Goal: Task Accomplishment & Management: Complete application form

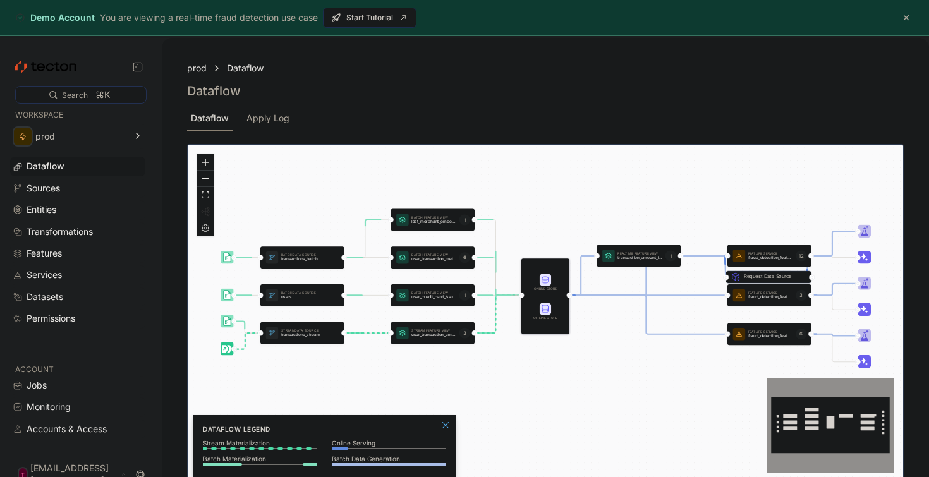
click at [907, 20] on button "button" at bounding box center [906, 17] width 15 height 15
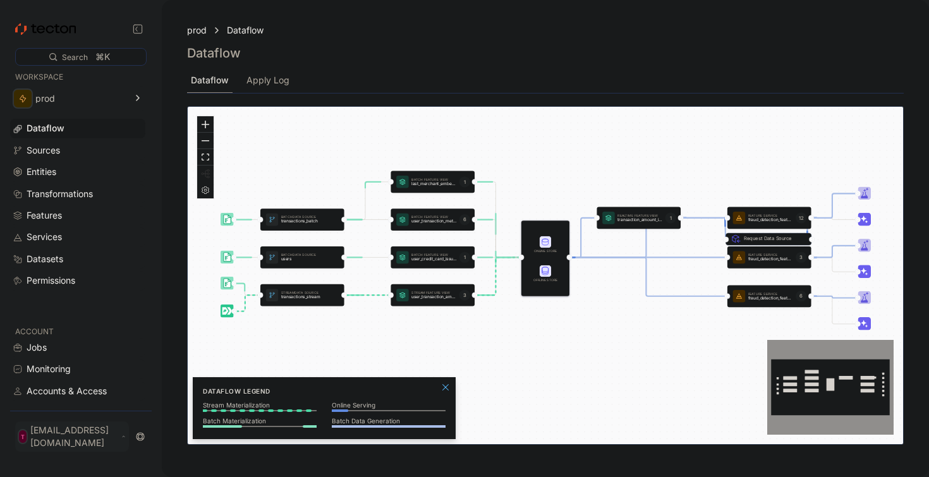
click at [126, 442] on icon at bounding box center [124, 437] width 6 height 10
click at [45, 411] on div "Log Out" at bounding box center [55, 408] width 33 height 13
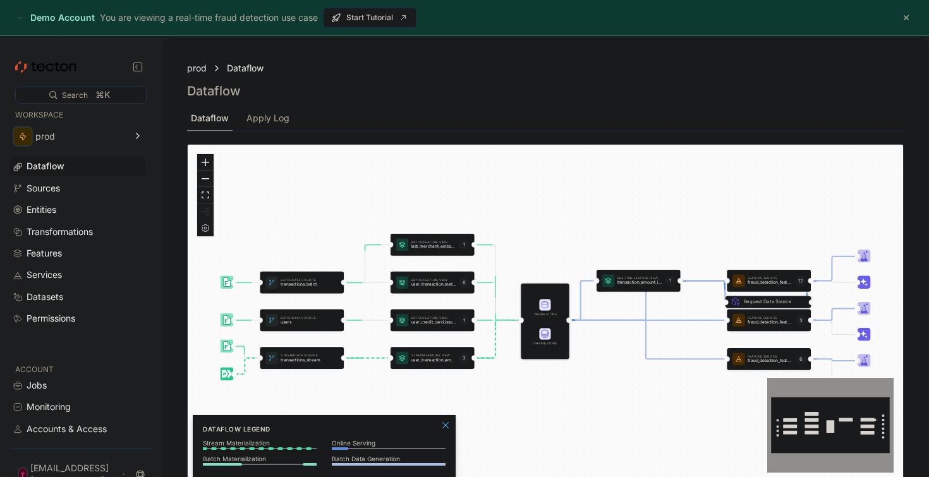
click at [907, 14] on button "button" at bounding box center [906, 17] width 15 height 15
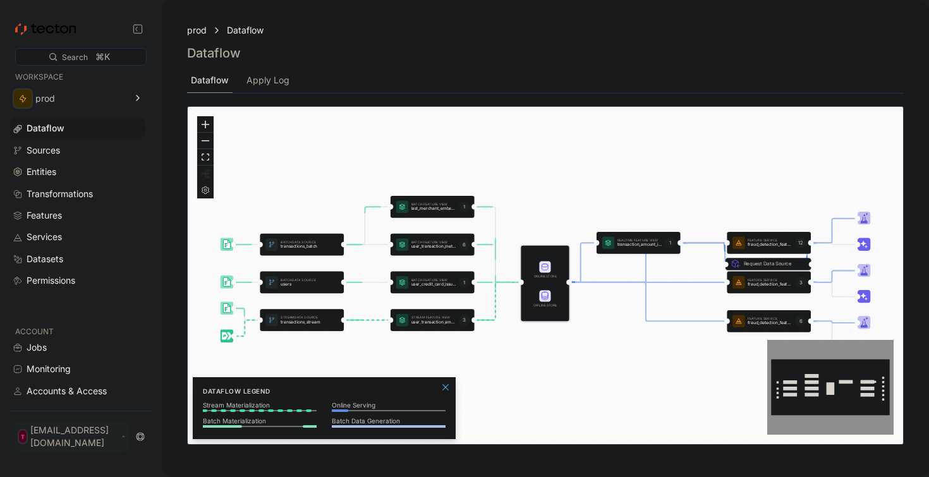
click at [118, 437] on p "[EMAIL_ADDRESS][DOMAIN_NAME]" at bounding box center [74, 436] width 88 height 25
click at [71, 397] on div "My Account Log Out" at bounding box center [57, 399] width 68 height 35
click at [71, 395] on div "My Account" at bounding box center [64, 390] width 51 height 13
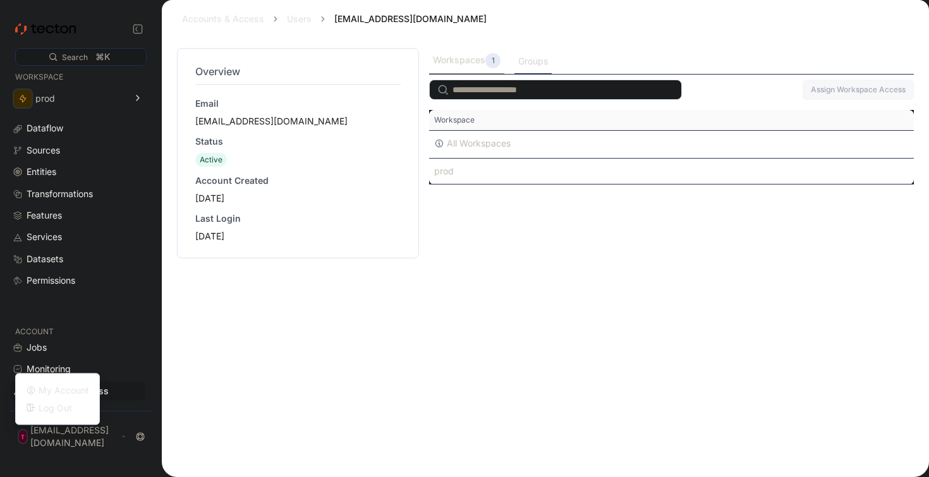
click at [529, 58] on div "Groups" at bounding box center [533, 61] width 30 height 14
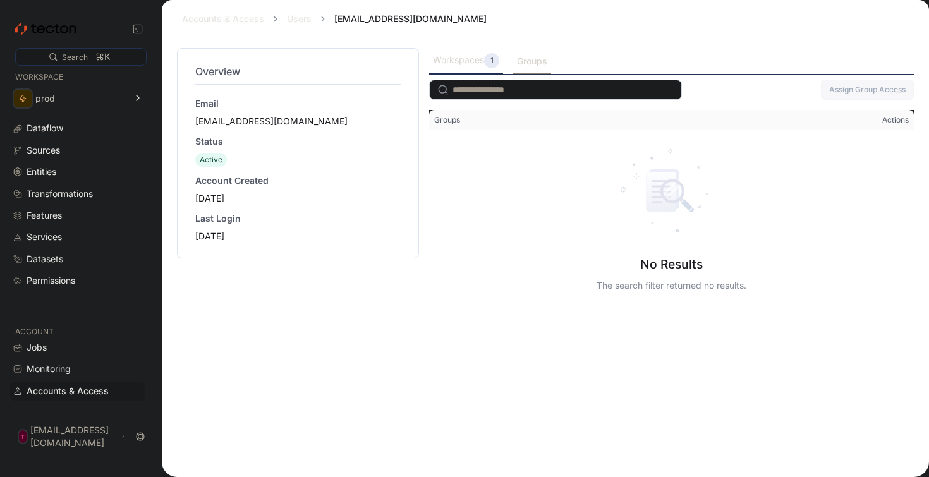
click at [473, 64] on div "Workspaces 1" at bounding box center [466, 60] width 66 height 15
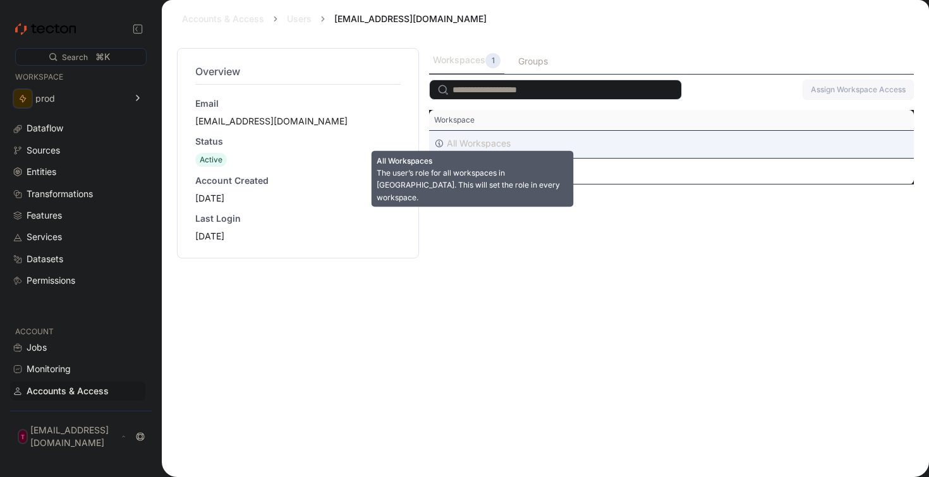
click at [499, 147] on div "All Workspaces" at bounding box center [479, 143] width 64 height 15
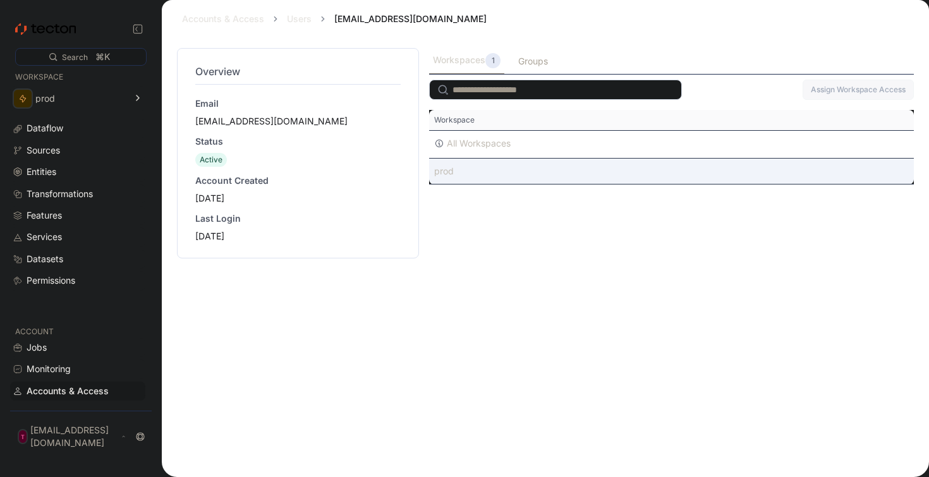
click at [464, 178] on div "prod" at bounding box center [671, 171] width 485 height 25
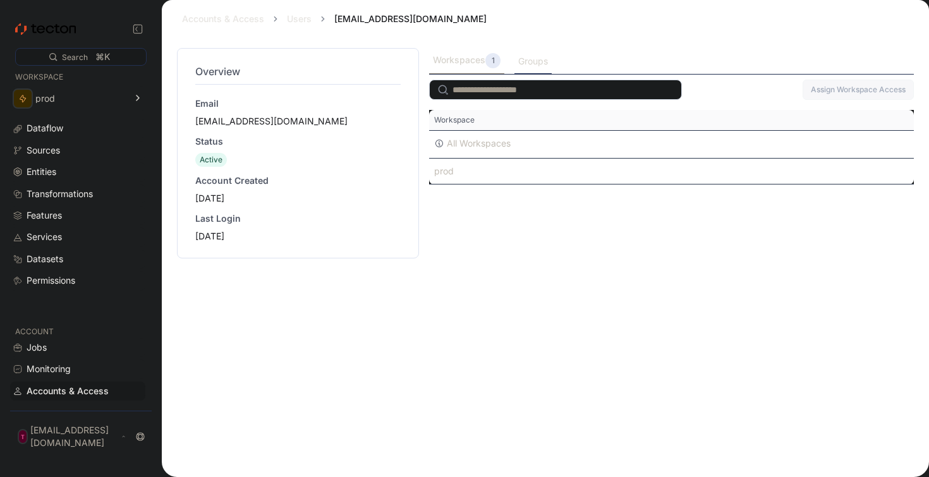
click at [523, 68] on div "Groups" at bounding box center [533, 61] width 30 height 14
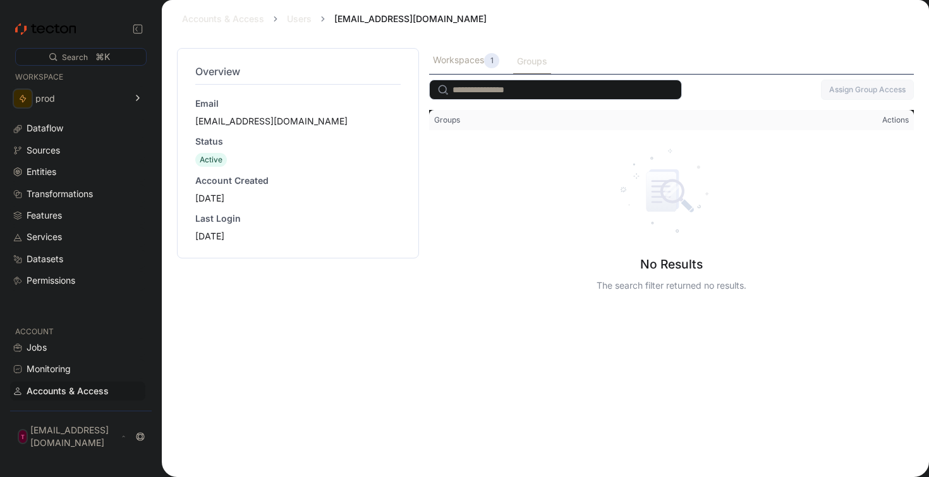
click at [577, 100] on input "search" at bounding box center [555, 90] width 253 height 20
click at [532, 124] on span "Groups" at bounding box center [549, 120] width 240 height 20
click at [541, 85] on input "search" at bounding box center [555, 90] width 253 height 20
click at [448, 68] on div "Workspaces 1" at bounding box center [466, 60] width 66 height 15
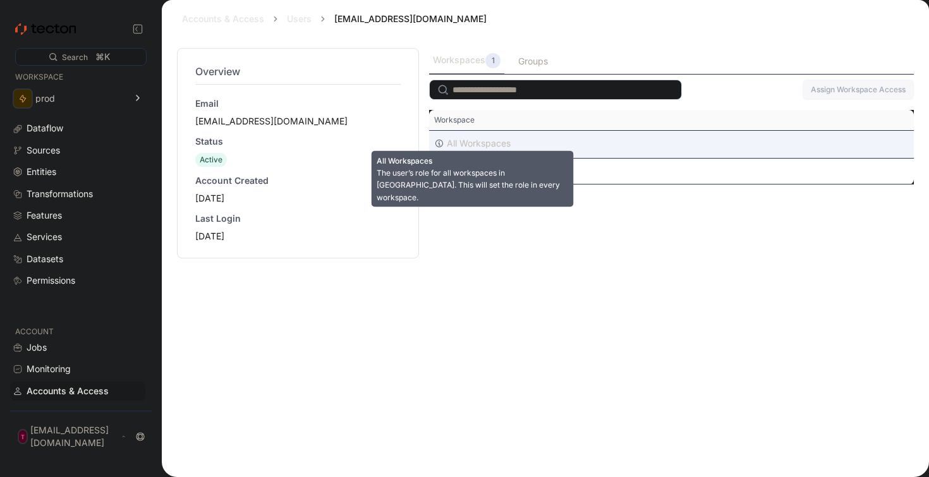
click at [482, 146] on div "All Workspaces" at bounding box center [479, 143] width 64 height 15
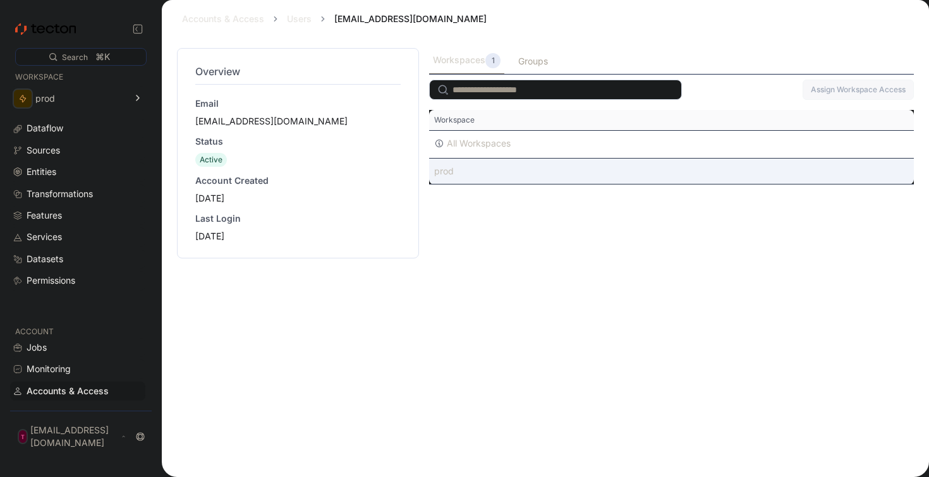
click at [483, 180] on div "prod" at bounding box center [671, 171] width 485 height 25
click at [493, 173] on div "prod" at bounding box center [671, 171] width 485 height 25
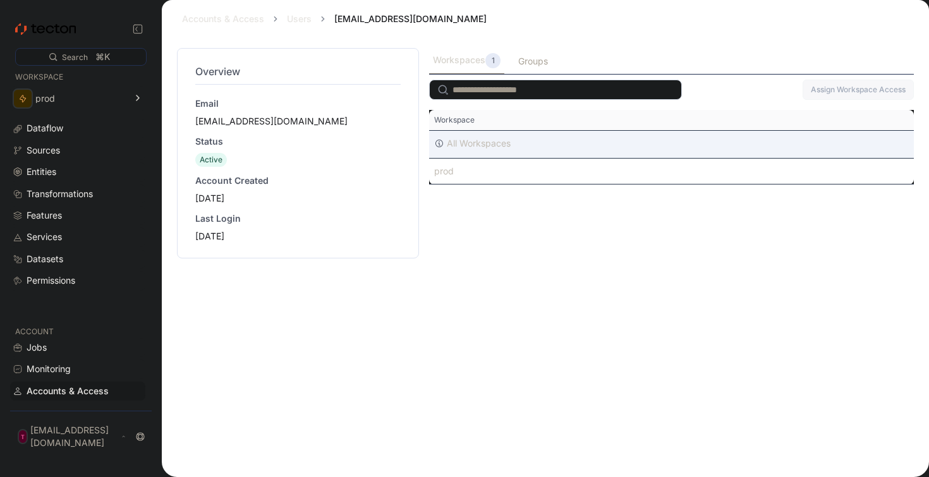
click at [693, 143] on div "All Workspaces" at bounding box center [671, 144] width 485 height 27
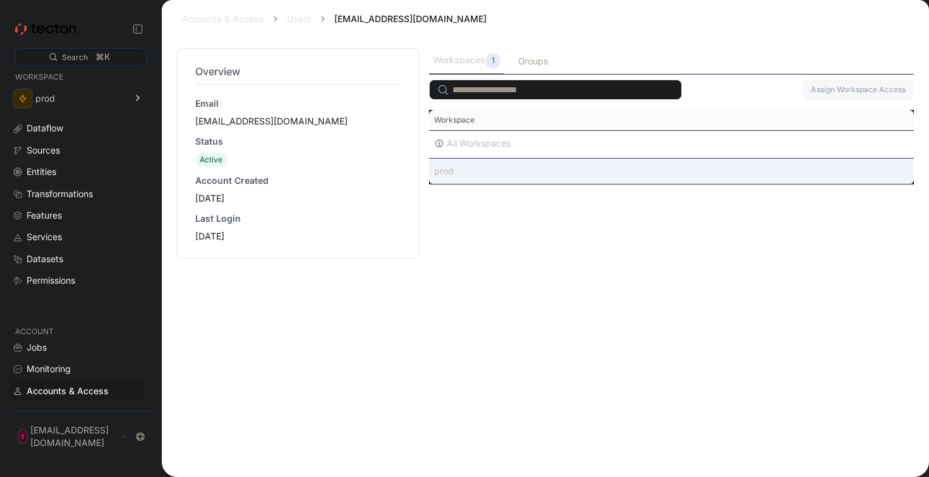
click at [677, 171] on div "prod" at bounding box center [671, 171] width 485 height 25
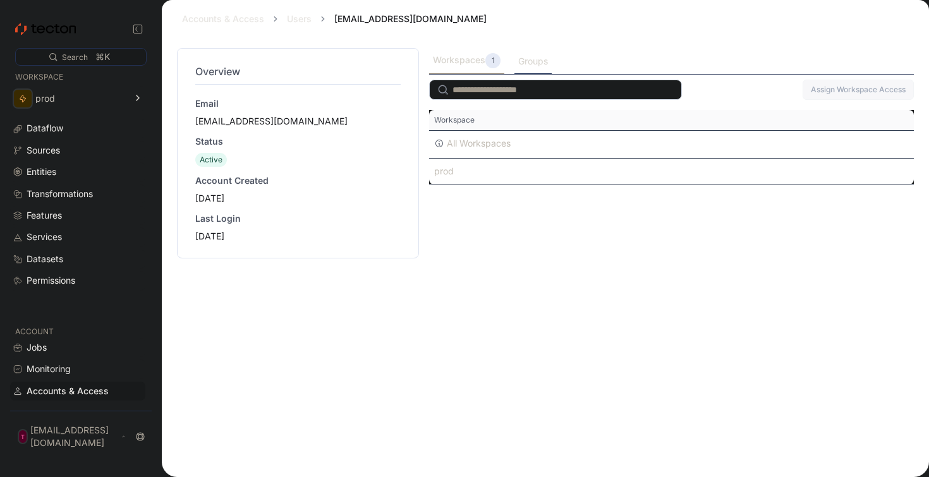
click at [524, 68] on div "Groups" at bounding box center [533, 61] width 30 height 14
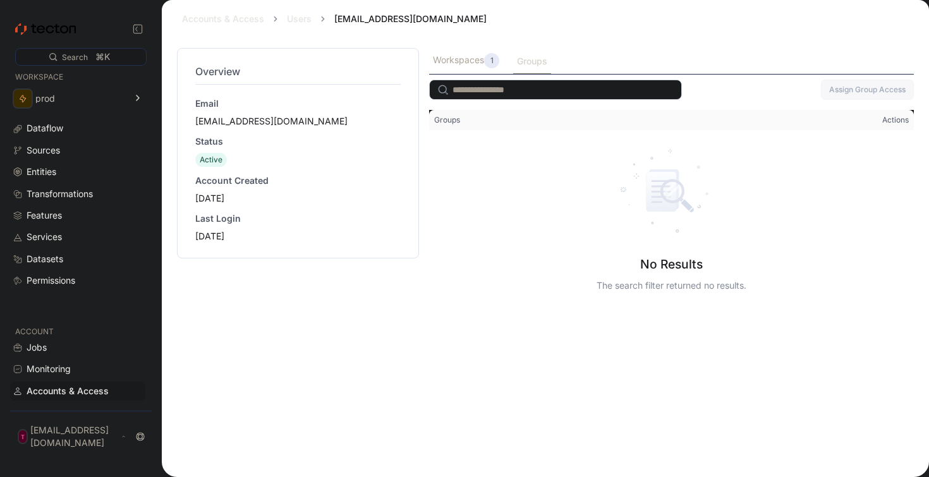
click at [97, 398] on div "Accounts & Access" at bounding box center [68, 391] width 82 height 14
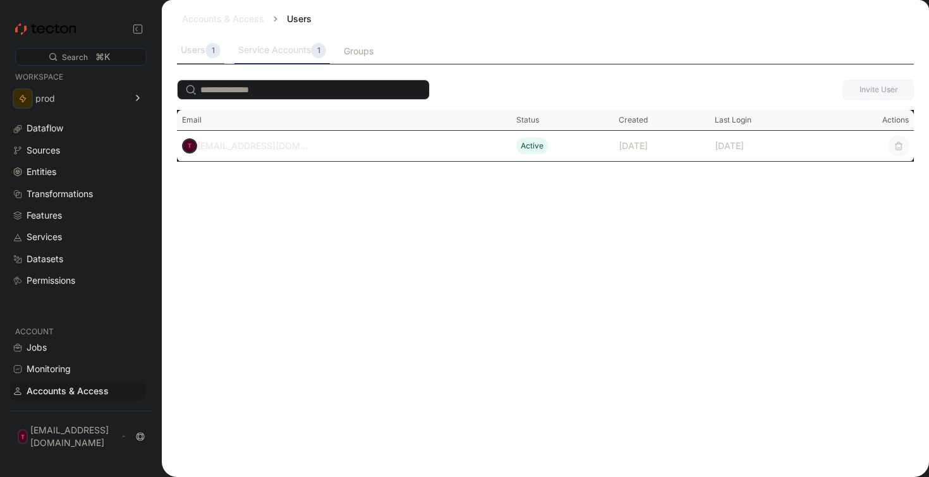
click at [261, 59] on div "Service Accounts 1" at bounding box center [281, 51] width 95 height 26
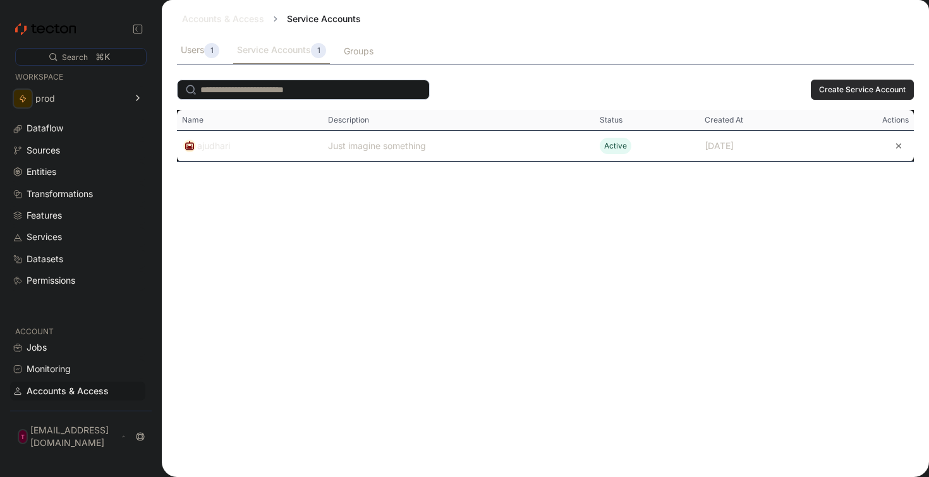
click at [863, 93] on span "Create Service Account" at bounding box center [862, 89] width 87 height 19
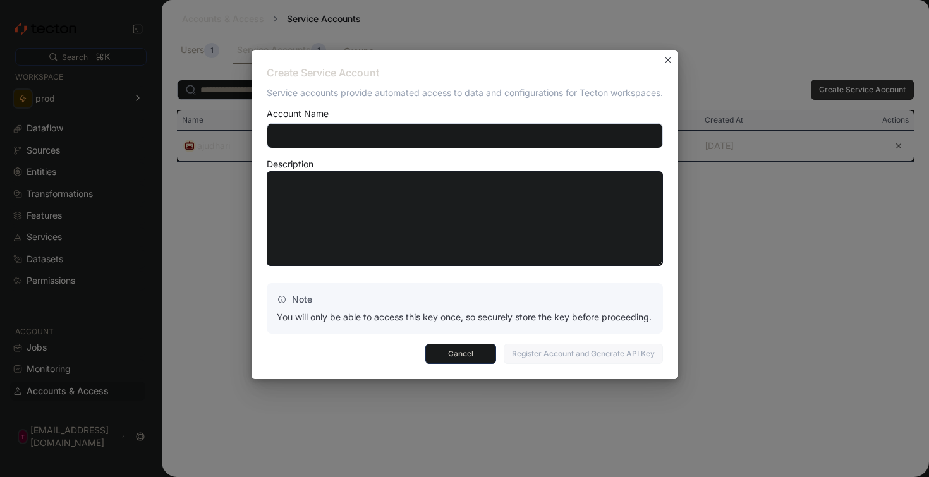
click at [449, 130] on input "text" at bounding box center [465, 135] width 396 height 25
paste input "**********"
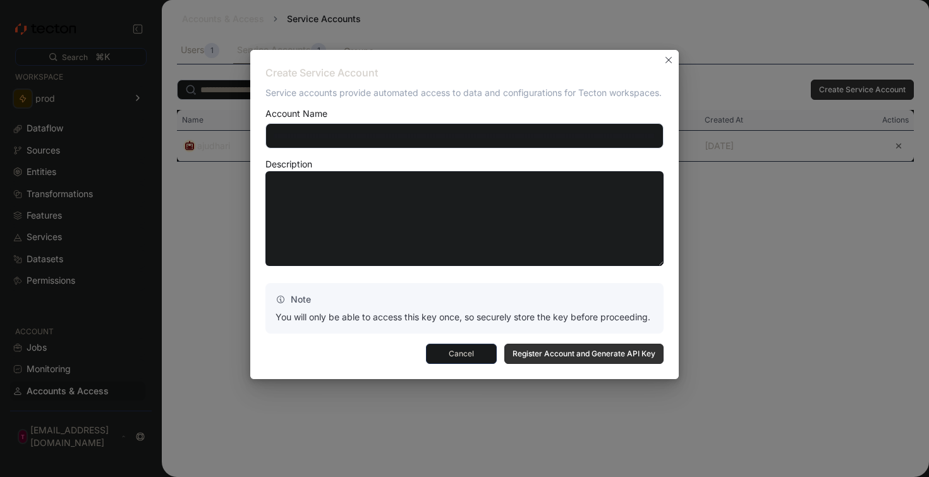
type input "**********"
click at [396, 200] on textarea at bounding box center [464, 218] width 398 height 95
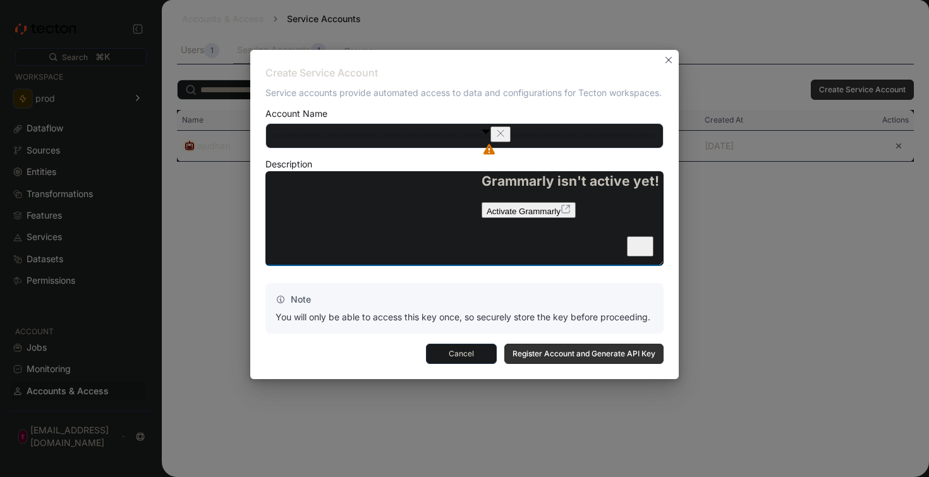
paste textarea "**********"
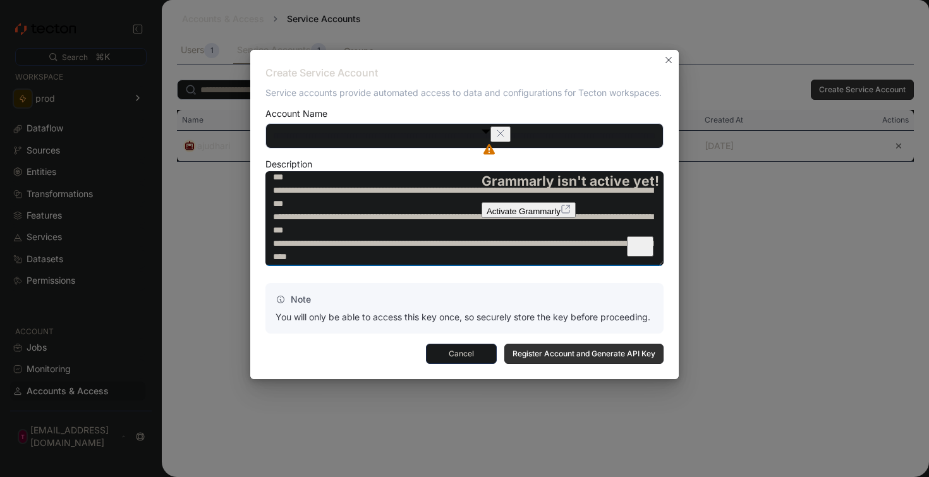
scroll to position [0, 0]
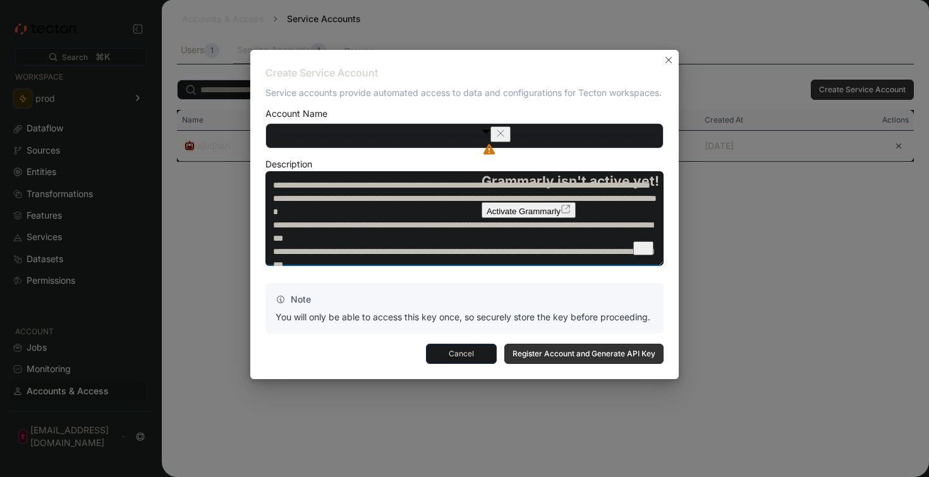
click at [506, 138] on icon "Close" at bounding box center [500, 133] width 10 height 10
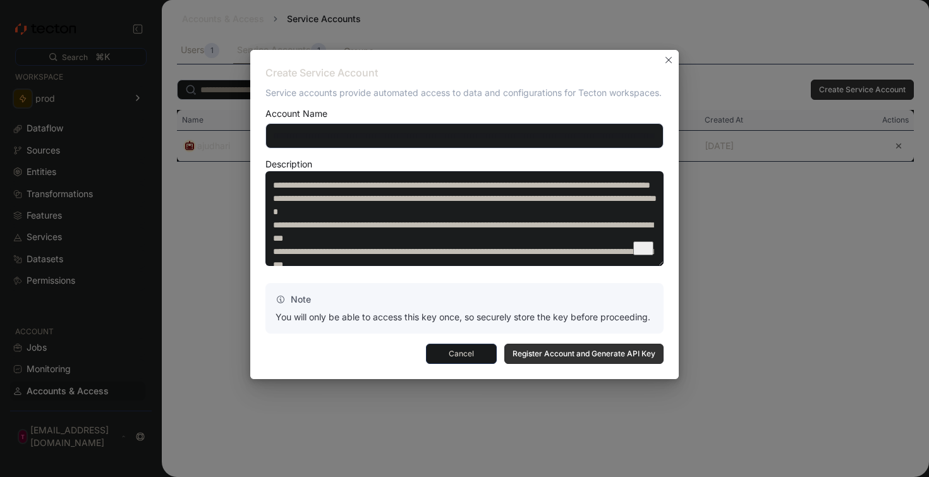
click at [566, 309] on div "Note You will only be able to access this key once, so securely store the key b…" at bounding box center [464, 308] width 398 height 51
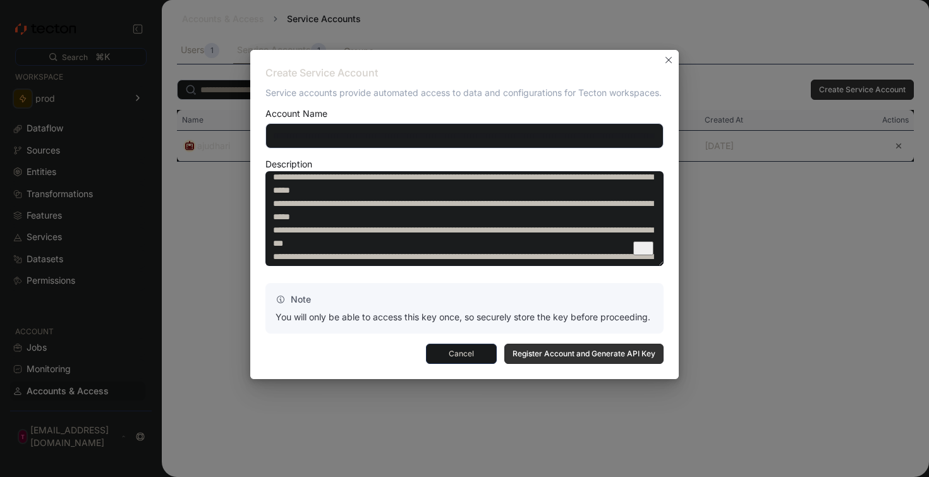
scroll to position [409, 0]
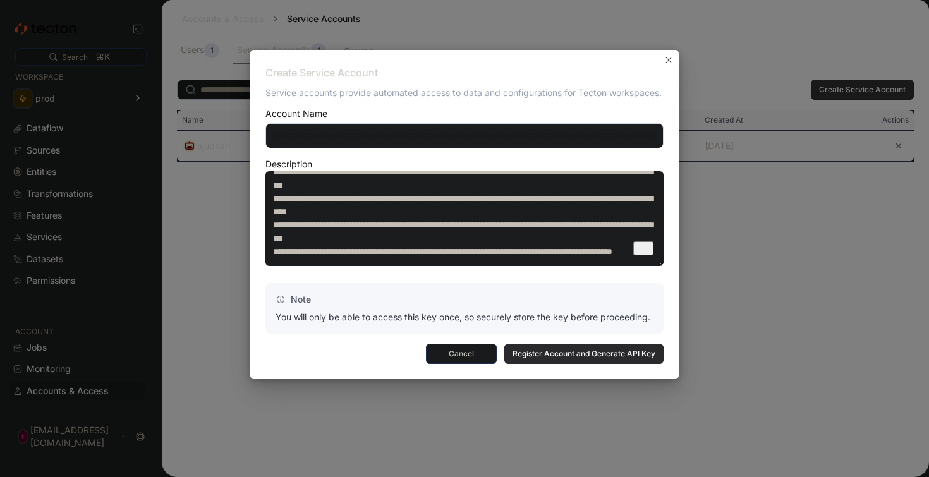
click at [567, 353] on span "Register Account and Generate API Key" at bounding box center [583, 353] width 143 height 19
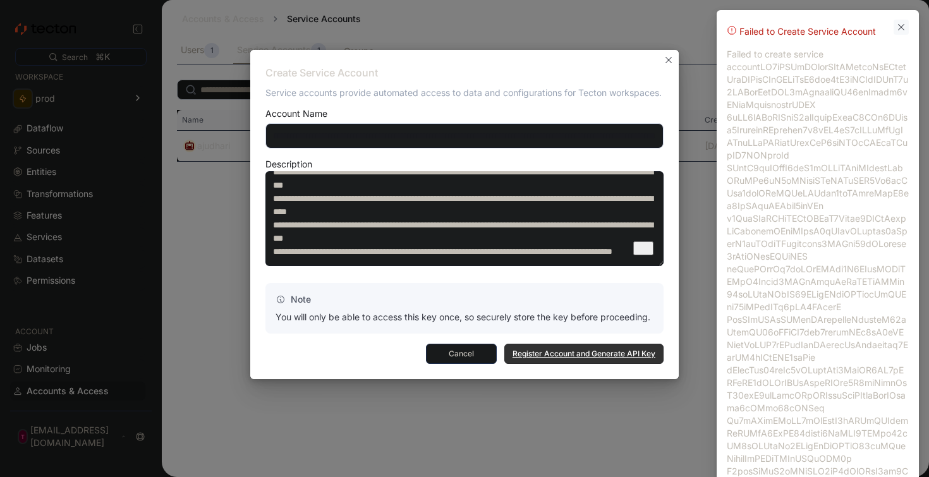
click at [902, 28] on button "Dismiss toast" at bounding box center [901, 27] width 15 height 15
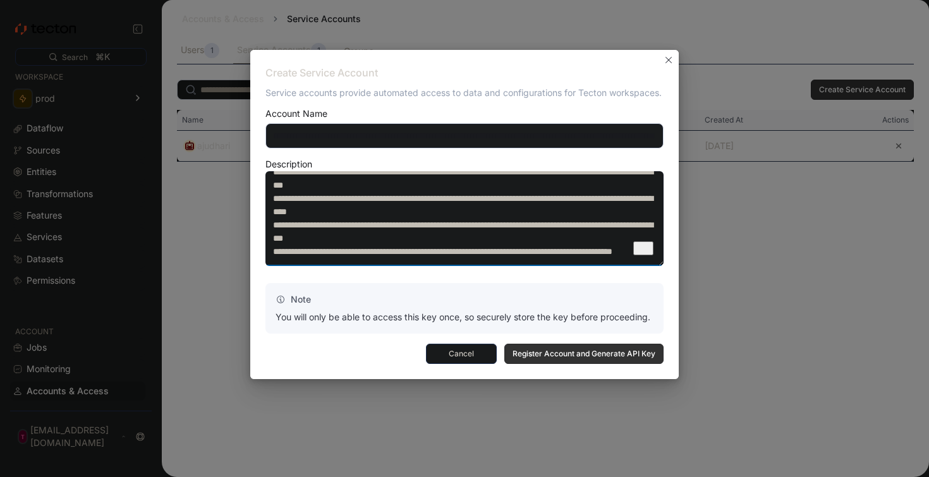
click at [534, 212] on textarea "To enrich screen reader interactions, please activate Accessibility in Grammarl…" at bounding box center [464, 218] width 398 height 95
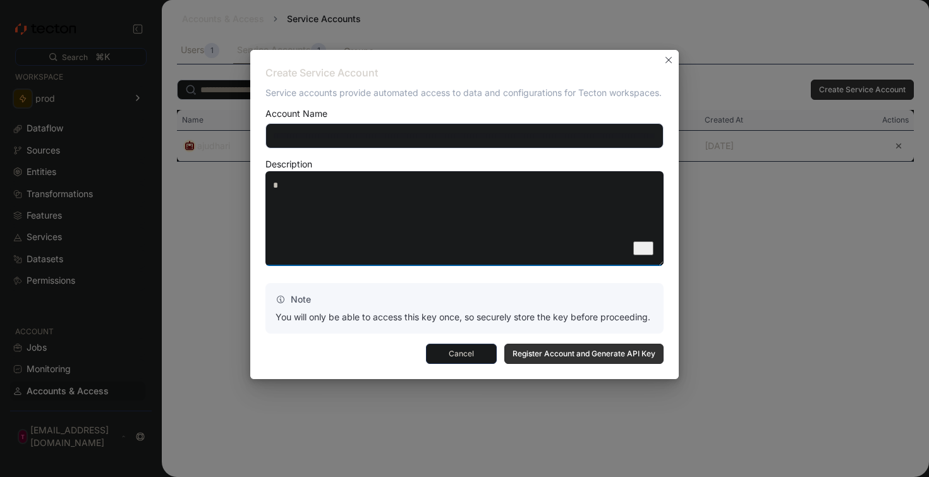
scroll to position [0, 0]
type textarea "**********"
click at [523, 351] on span "Register Account and Generate API Key" at bounding box center [583, 353] width 143 height 19
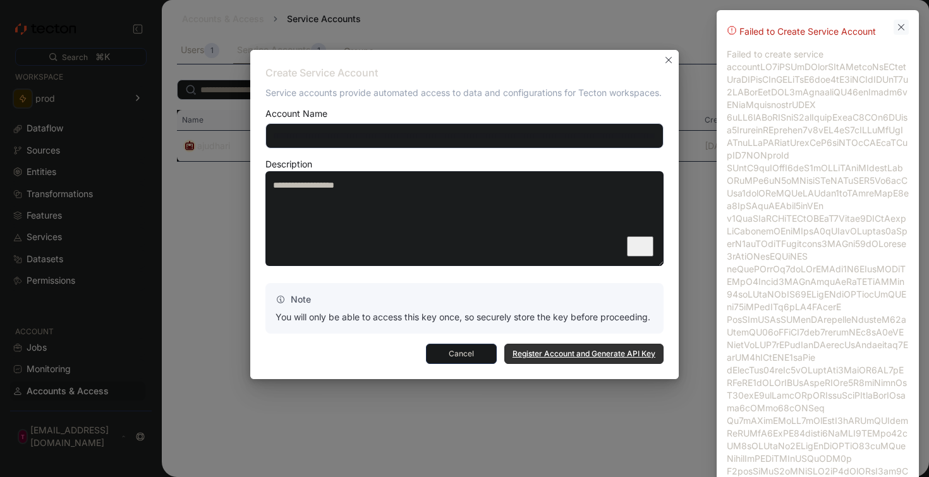
click at [902, 27] on button "Dismiss toast" at bounding box center [901, 27] width 15 height 15
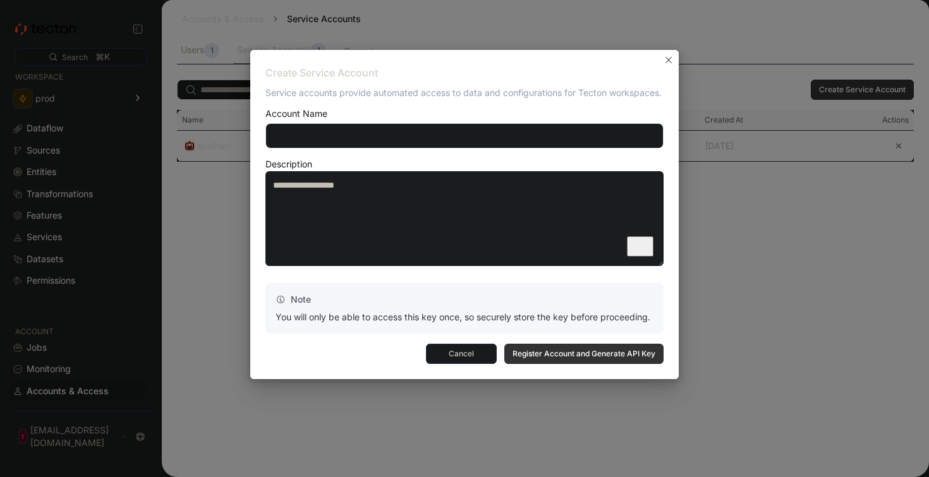
click at [347, 136] on input "text" at bounding box center [464, 135] width 398 height 25
type input "**********"
click at [322, 188] on textarea "**********" at bounding box center [464, 218] width 398 height 95
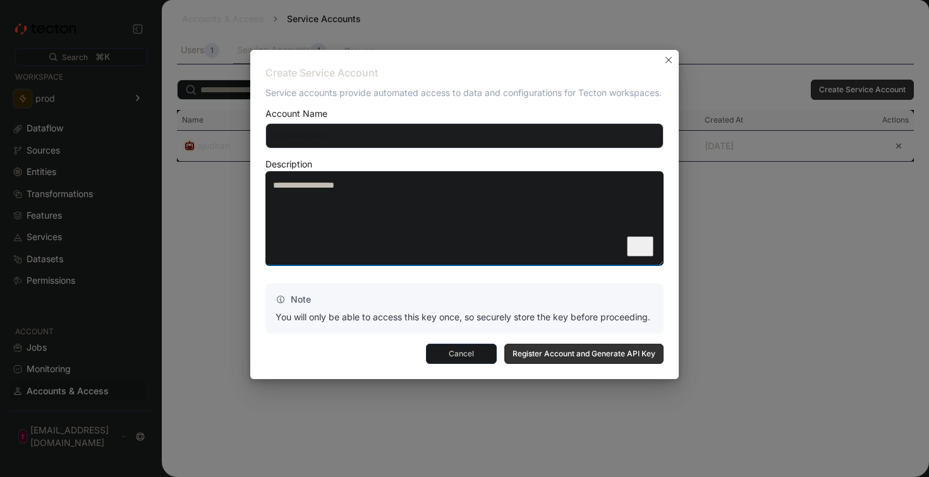
click at [322, 188] on textarea "**********" at bounding box center [464, 218] width 398 height 95
paste textarea "**********"
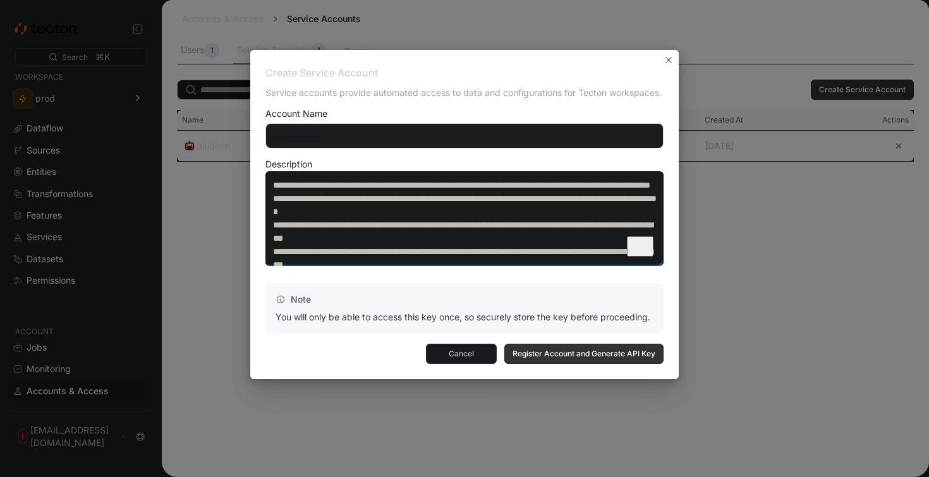
scroll to position [708, 0]
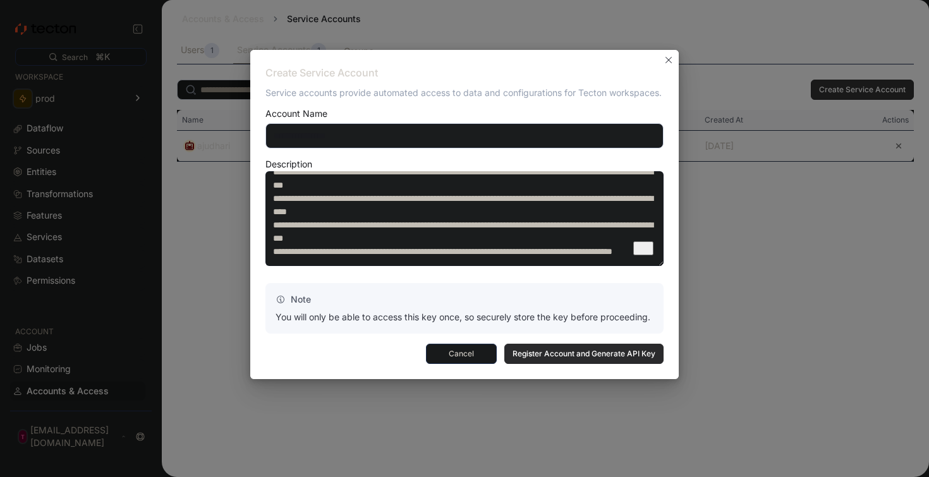
click at [606, 350] on span "Register Account and Generate API Key" at bounding box center [583, 353] width 143 height 19
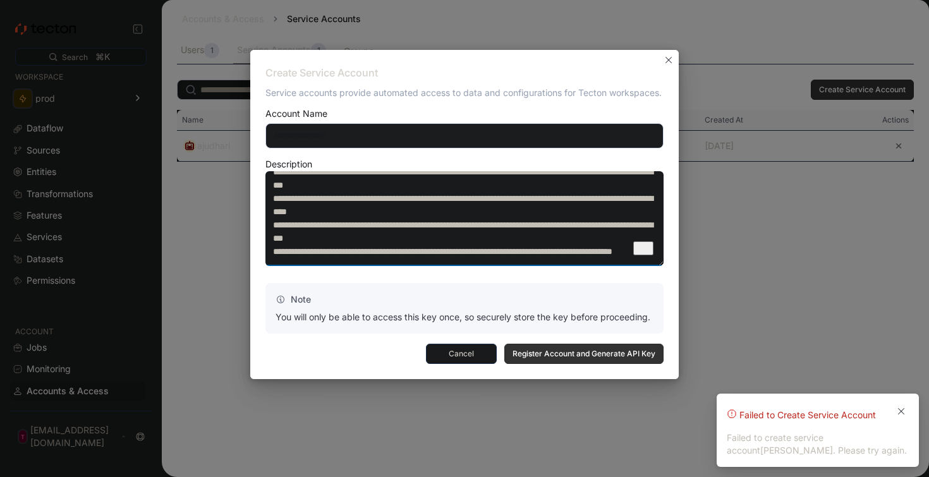
click at [514, 236] on textarea "To enrich screen reader interactions, please activate Accessibility in Grammarl…" at bounding box center [464, 218] width 398 height 95
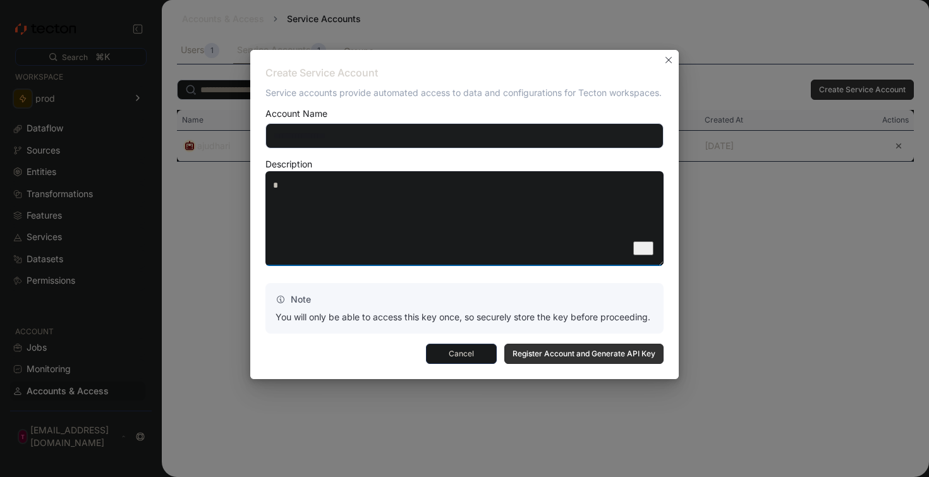
scroll to position [0, 0]
type textarea "**********"
click at [456, 138] on input "**********" at bounding box center [464, 135] width 398 height 25
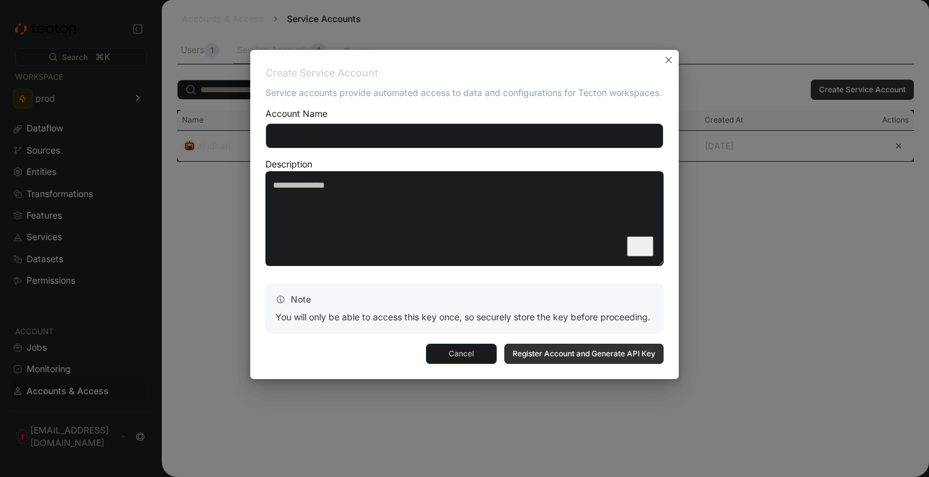
click at [456, 138] on input "**********" at bounding box center [464, 135] width 398 height 25
click at [483, 162] on div "Description" at bounding box center [464, 164] width 398 height 9
click at [592, 359] on span "Register Account and Generate API Key" at bounding box center [583, 353] width 143 height 19
click at [471, 355] on span "Cancel" at bounding box center [461, 353] width 54 height 19
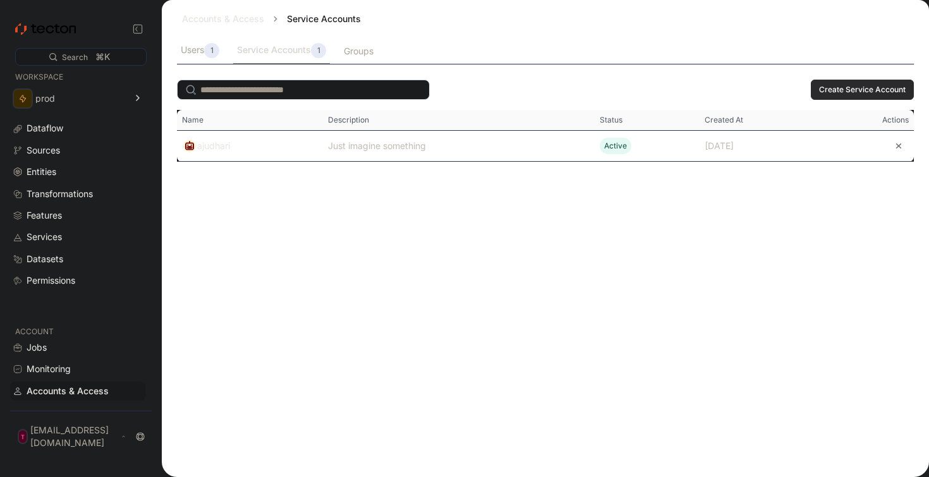
click at [832, 95] on span "Create Service Account" at bounding box center [862, 89] width 87 height 19
